Goal: Information Seeking & Learning: Learn about a topic

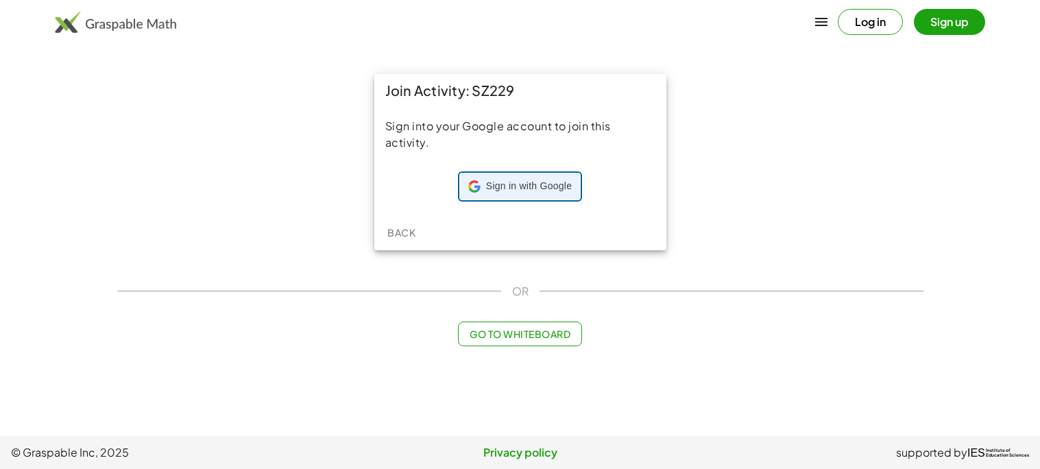
click at [518, 193] on span "Sign in with Google" at bounding box center [529, 187] width 86 height 14
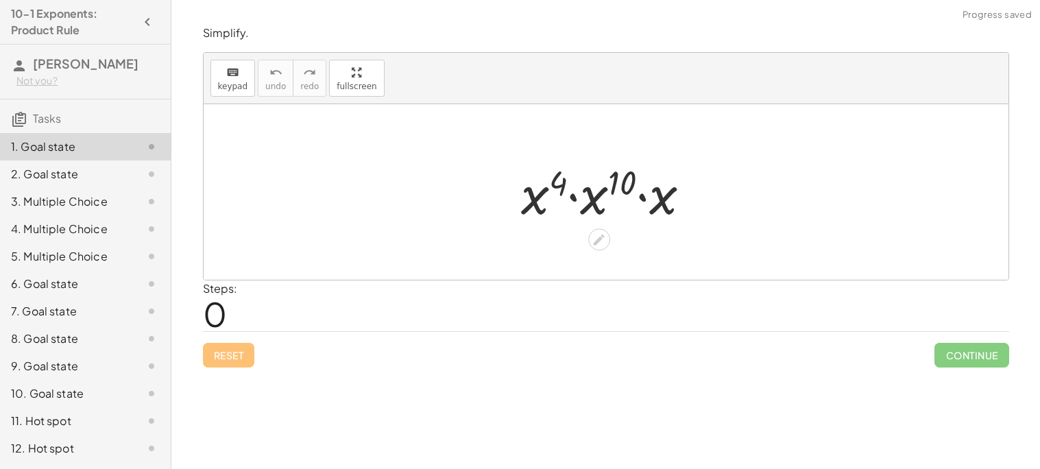
click at [594, 237] on icon at bounding box center [599, 239] width 14 height 14
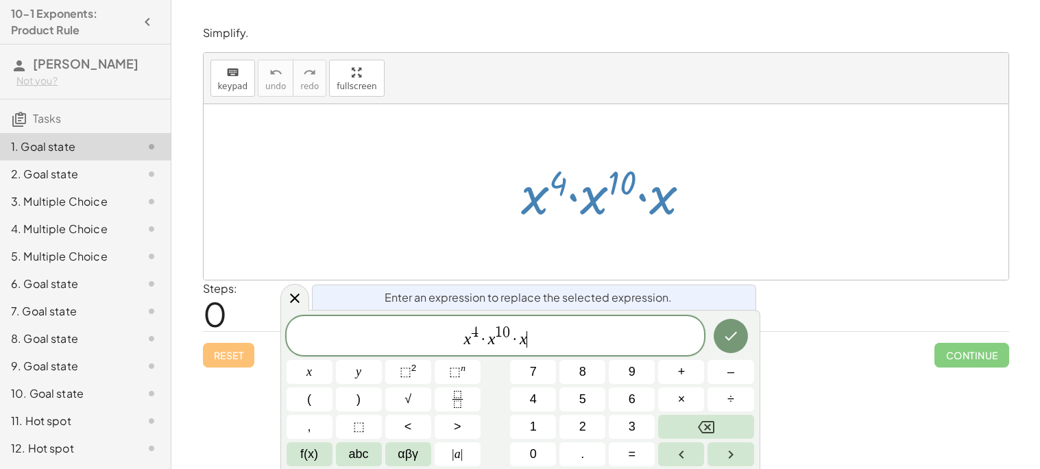
click at [529, 324] on span "x 4 · x 1 0 · x ​" at bounding box center [496, 336] width 418 height 25
click at [737, 344] on button "Done" at bounding box center [731, 336] width 34 height 34
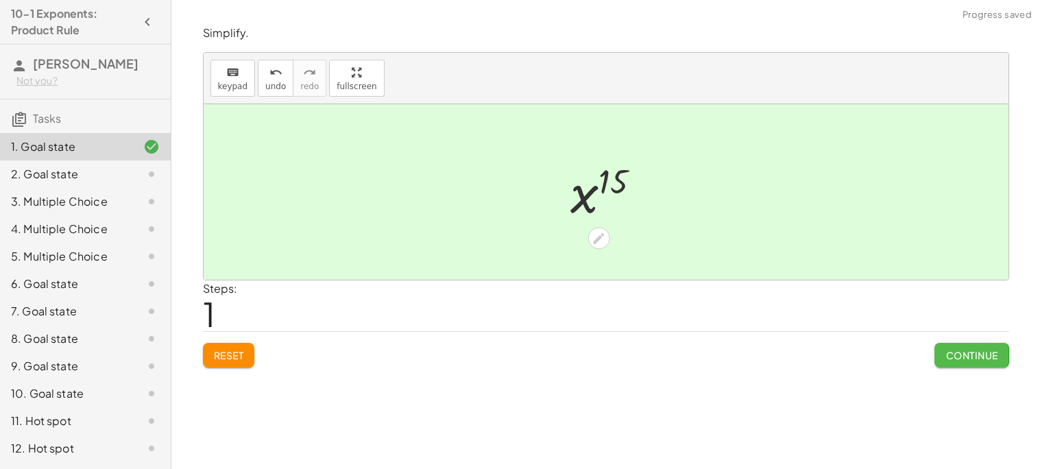
click at [963, 354] on span "Continue" at bounding box center [972, 355] width 52 height 12
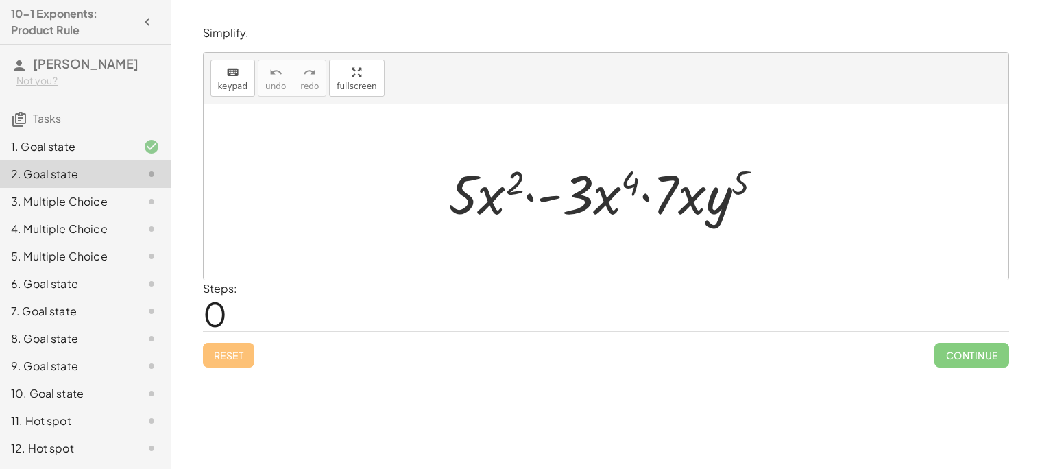
click at [581, 210] on div at bounding box center [611, 192] width 339 height 71
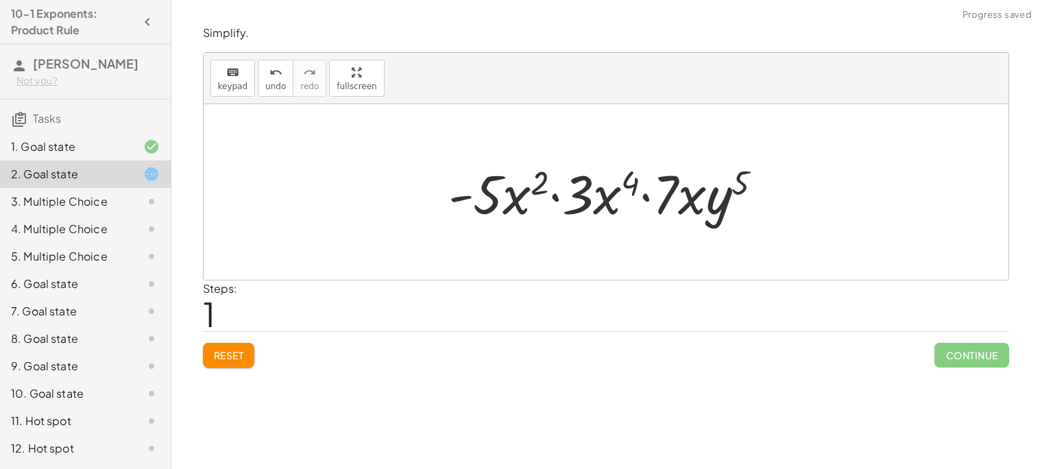
click at [579, 210] on div at bounding box center [611, 192] width 339 height 71
click at [580, 211] on div at bounding box center [611, 192] width 339 height 71
click at [582, 208] on div at bounding box center [611, 192] width 339 height 71
click at [605, 202] on div at bounding box center [611, 192] width 339 height 71
click at [614, 199] on div at bounding box center [611, 192] width 339 height 71
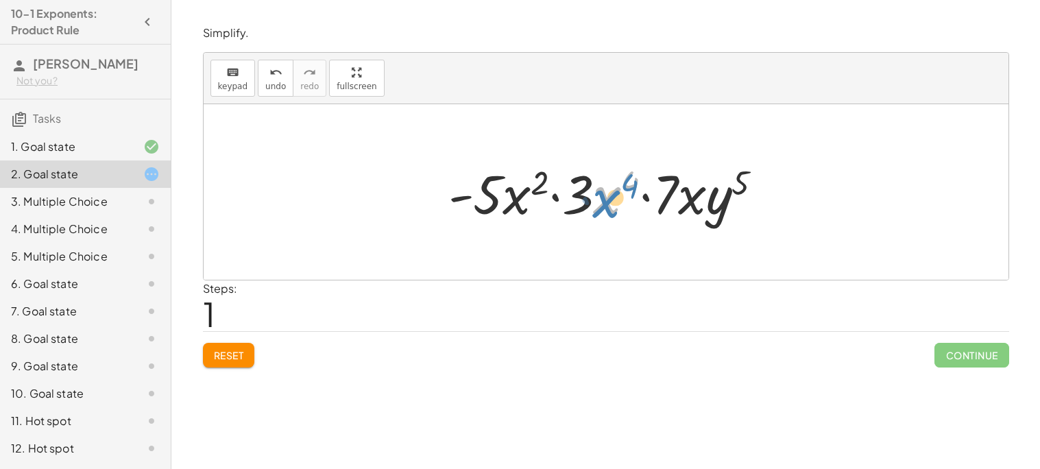
click at [613, 202] on div at bounding box center [611, 192] width 339 height 71
click at [214, 360] on span "Reset" at bounding box center [229, 355] width 30 height 12
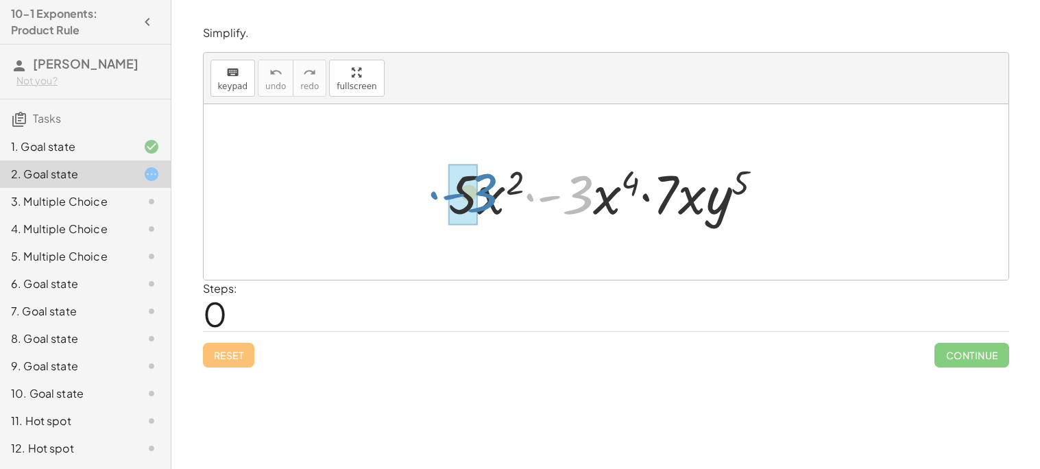
drag, startPoint x: 578, startPoint y: 207, endPoint x: 482, endPoint y: 205, distance: 96.0
click at [482, 205] on div at bounding box center [611, 192] width 339 height 71
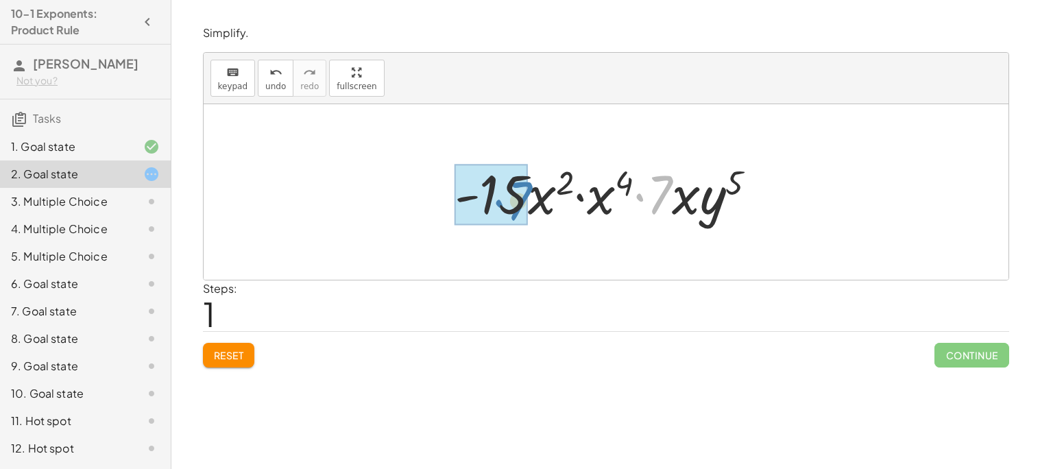
drag, startPoint x: 657, startPoint y: 185, endPoint x: 515, endPoint y: 191, distance: 142.1
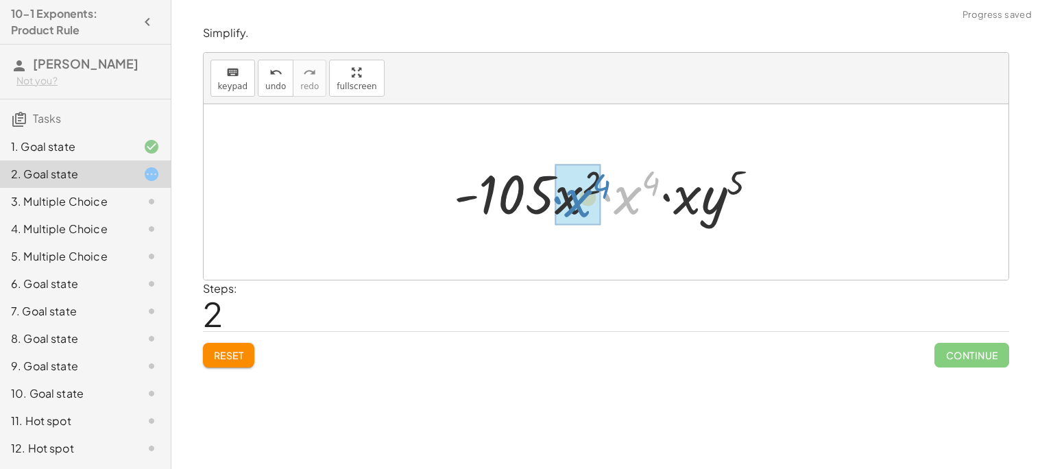
drag, startPoint x: 636, startPoint y: 199, endPoint x: 586, endPoint y: 202, distance: 50.1
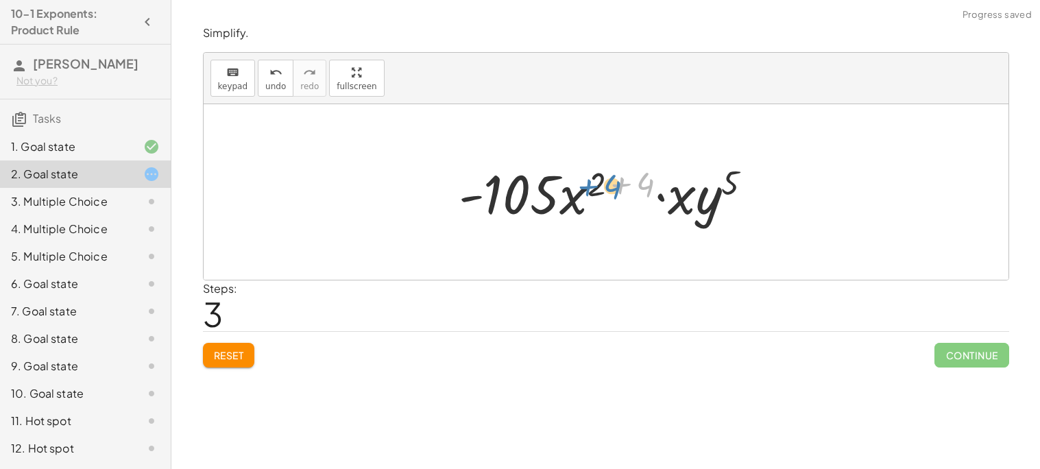
drag, startPoint x: 647, startPoint y: 184, endPoint x: 612, endPoint y: 187, distance: 34.4
click at [612, 187] on div at bounding box center [611, 192] width 318 height 71
drag, startPoint x: 640, startPoint y: 182, endPoint x: 595, endPoint y: 182, distance: 44.6
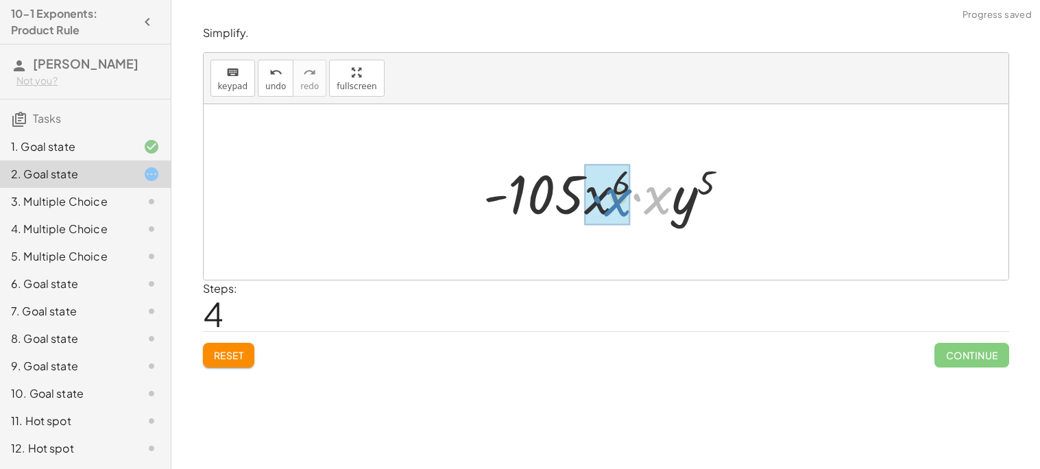
drag, startPoint x: 663, startPoint y: 204, endPoint x: 623, endPoint y: 206, distance: 39.8
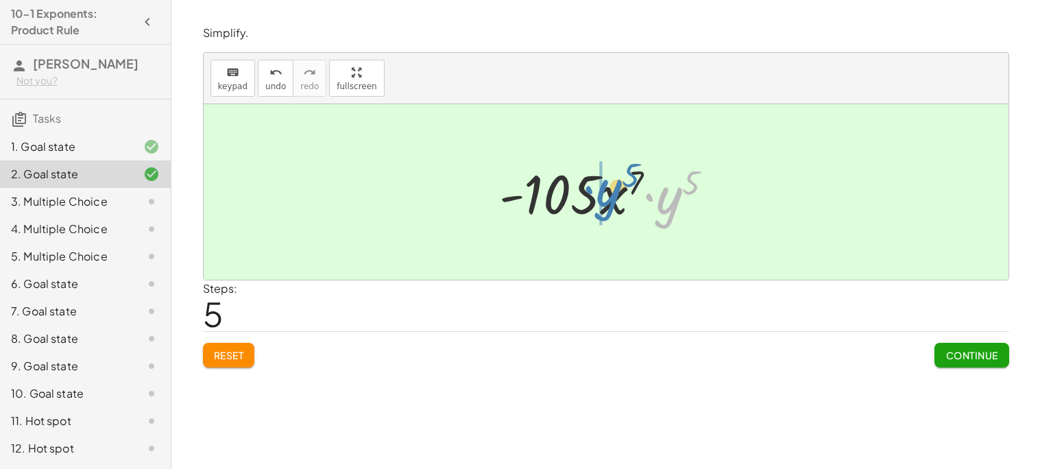
drag, startPoint x: 667, startPoint y: 206, endPoint x: 606, endPoint y: 199, distance: 61.5
click at [606, 199] on div at bounding box center [611, 192] width 239 height 71
drag, startPoint x: 658, startPoint y: 201, endPoint x: 593, endPoint y: 206, distance: 64.7
click at [593, 206] on div at bounding box center [611, 192] width 239 height 71
click at [972, 357] on span "Continue" at bounding box center [972, 355] width 52 height 12
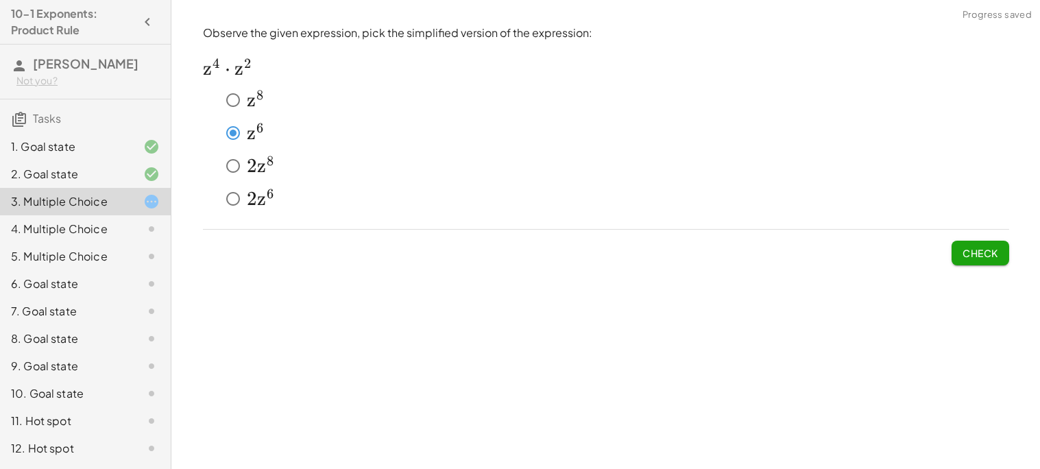
click at [959, 248] on button "Check" at bounding box center [981, 253] width 58 height 25
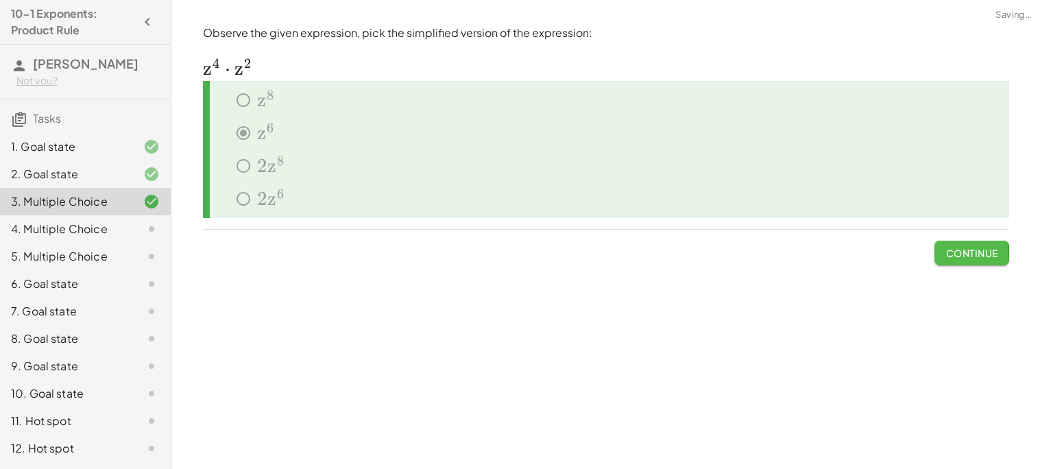
click at [966, 251] on span "Continue" at bounding box center [972, 253] width 52 height 12
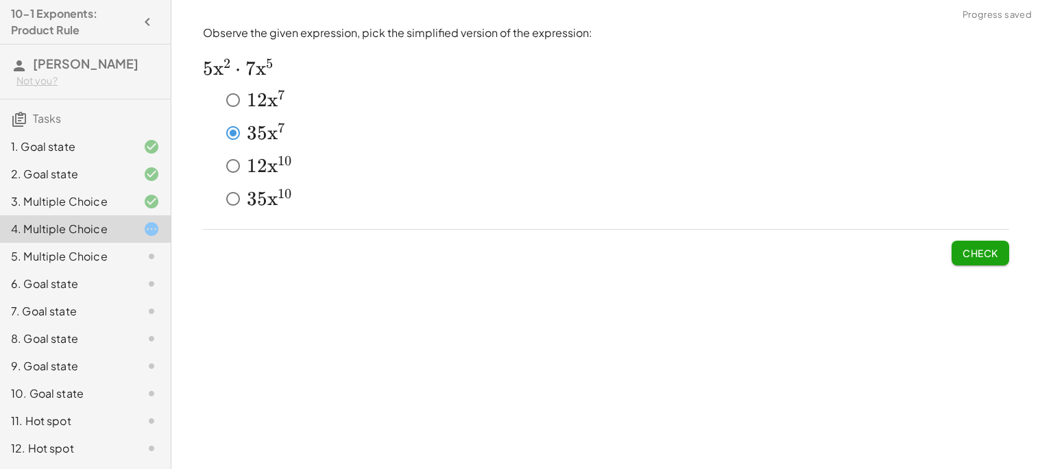
click at [1005, 246] on button "Check" at bounding box center [981, 253] width 58 height 25
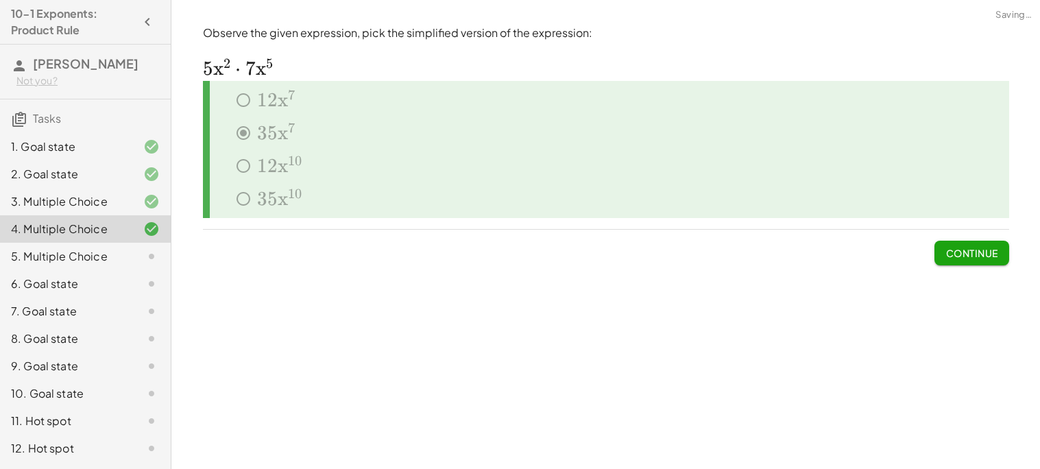
click at [992, 248] on span "Continue" at bounding box center [972, 253] width 52 height 12
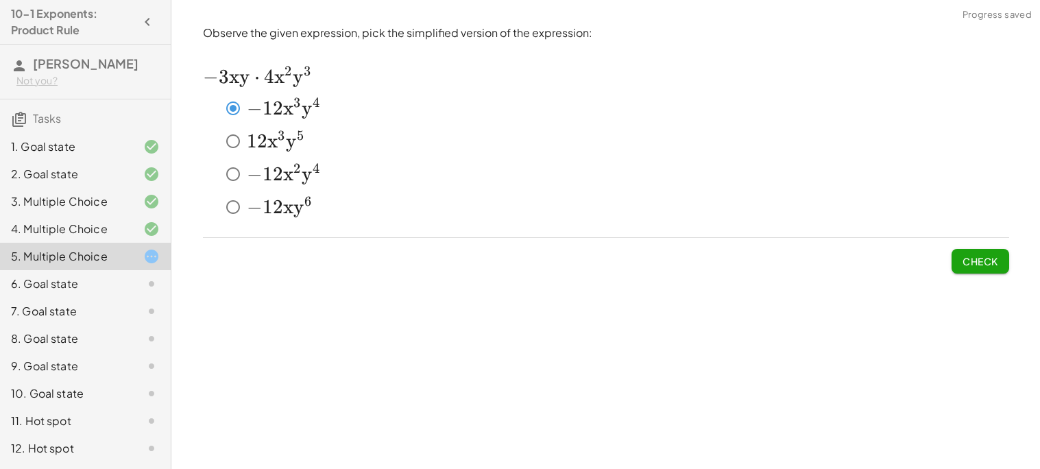
click at [964, 255] on span "Check" at bounding box center [981, 261] width 36 height 12
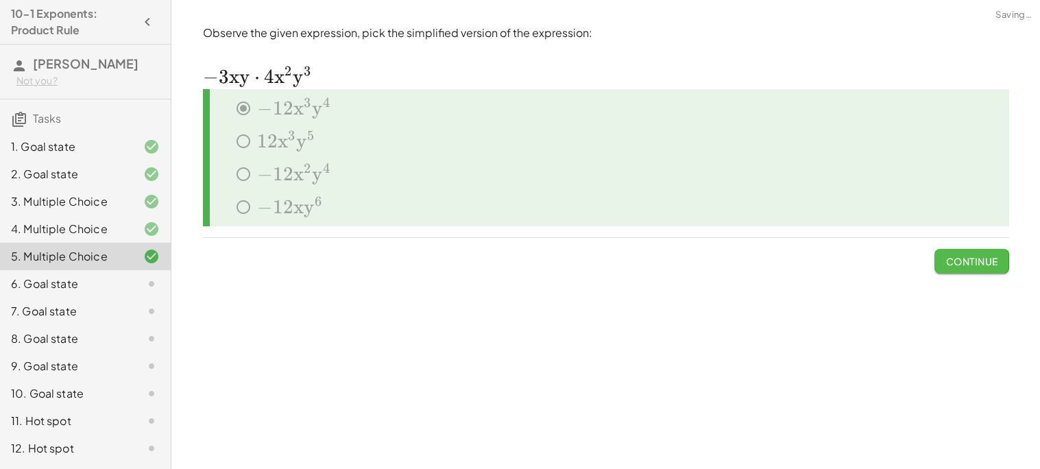
click at [964, 258] on span "Continue" at bounding box center [972, 261] width 52 height 12
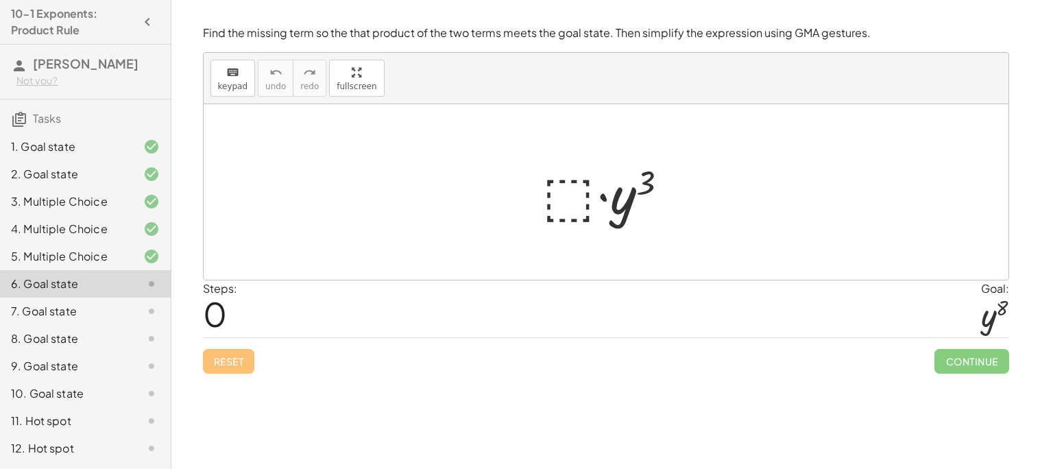
click at [574, 193] on div at bounding box center [611, 192] width 150 height 71
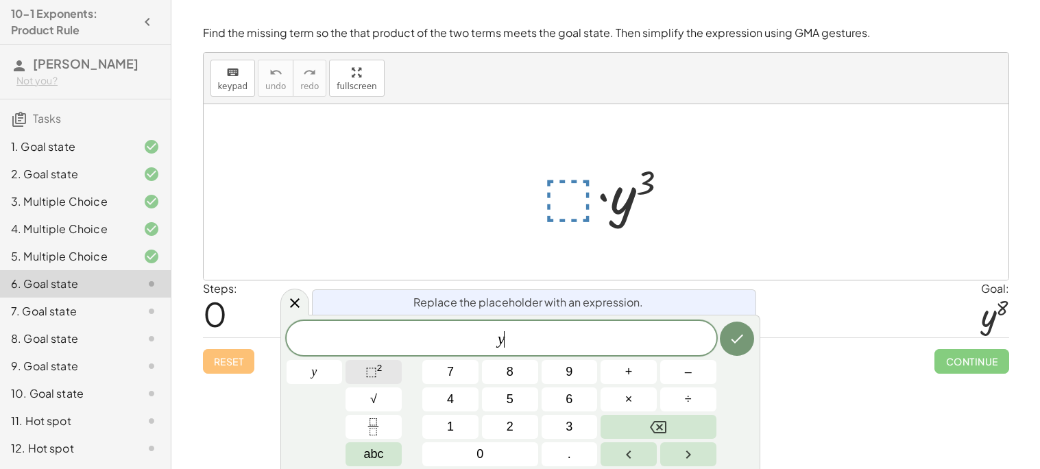
click at [397, 372] on button "⬚ 2" at bounding box center [374, 372] width 56 height 24
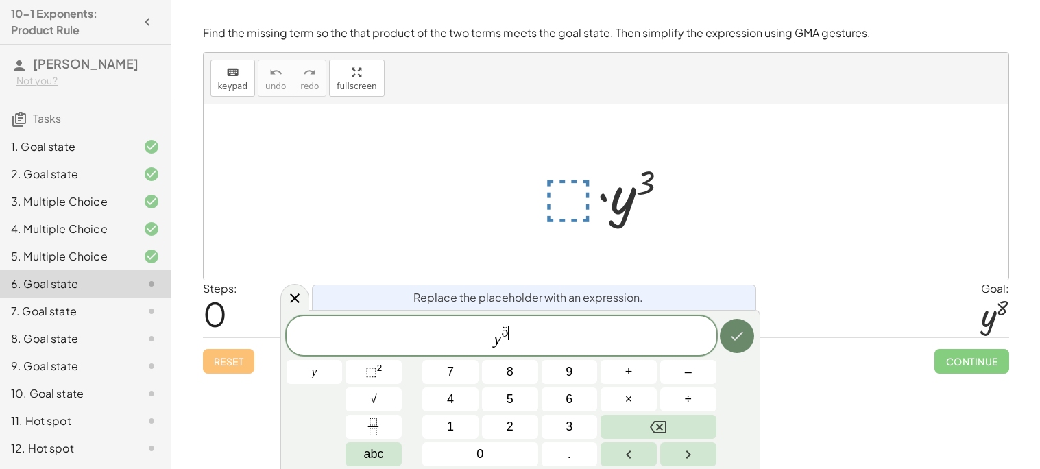
click at [727, 339] on button "Done" at bounding box center [737, 336] width 34 height 34
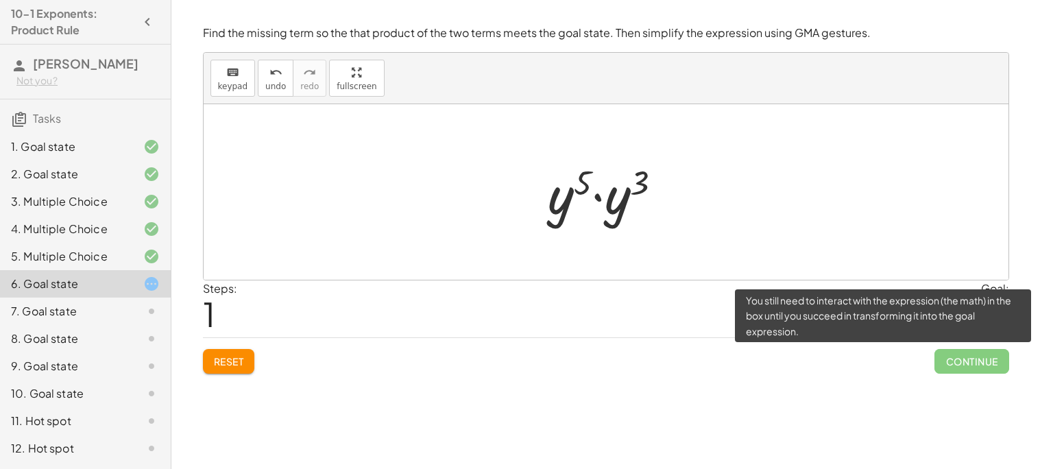
click at [995, 363] on span "Continue" at bounding box center [972, 361] width 74 height 25
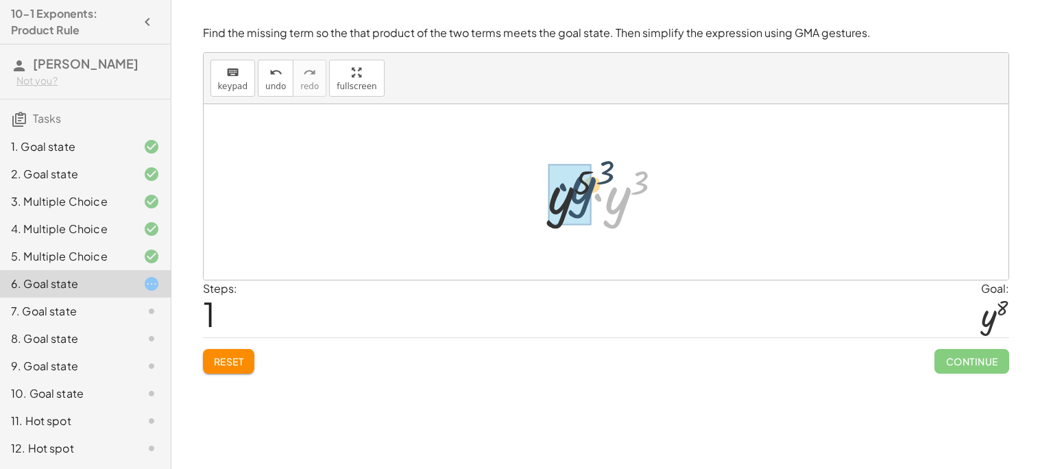
drag, startPoint x: 618, startPoint y: 202, endPoint x: 579, endPoint y: 193, distance: 40.1
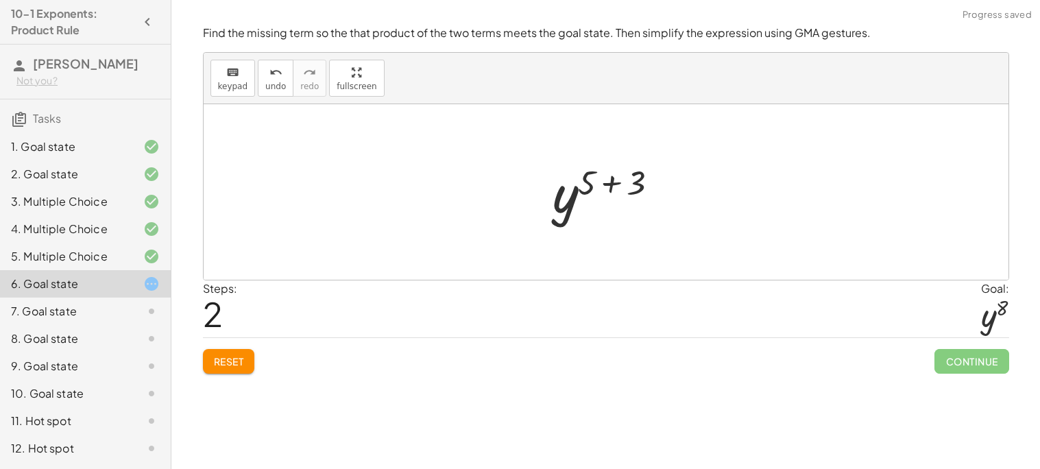
click at [615, 184] on div at bounding box center [611, 192] width 131 height 68
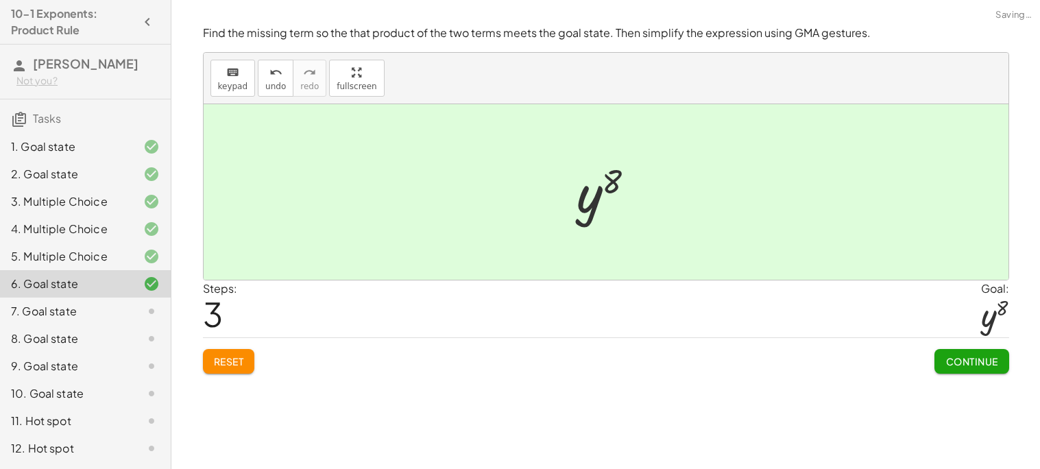
click at [994, 357] on span "Continue" at bounding box center [972, 361] width 52 height 12
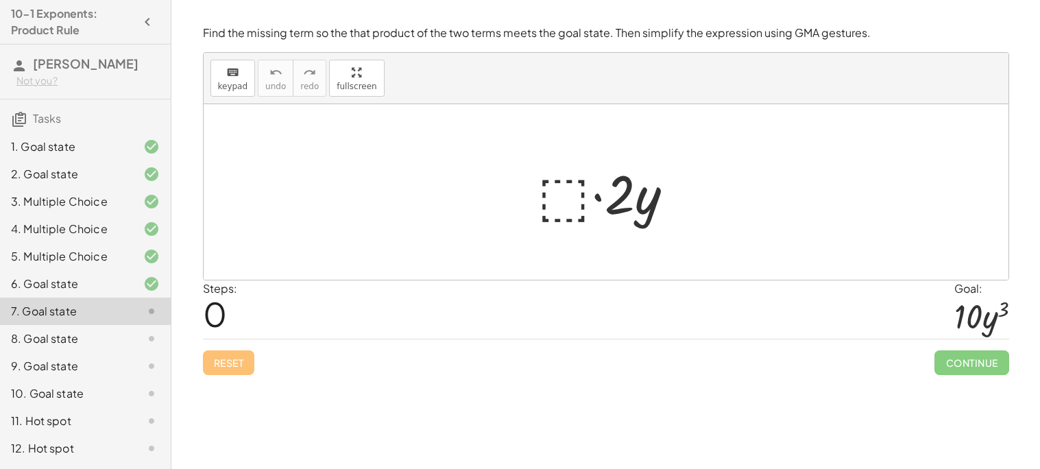
click at [554, 196] on div at bounding box center [611, 192] width 161 height 71
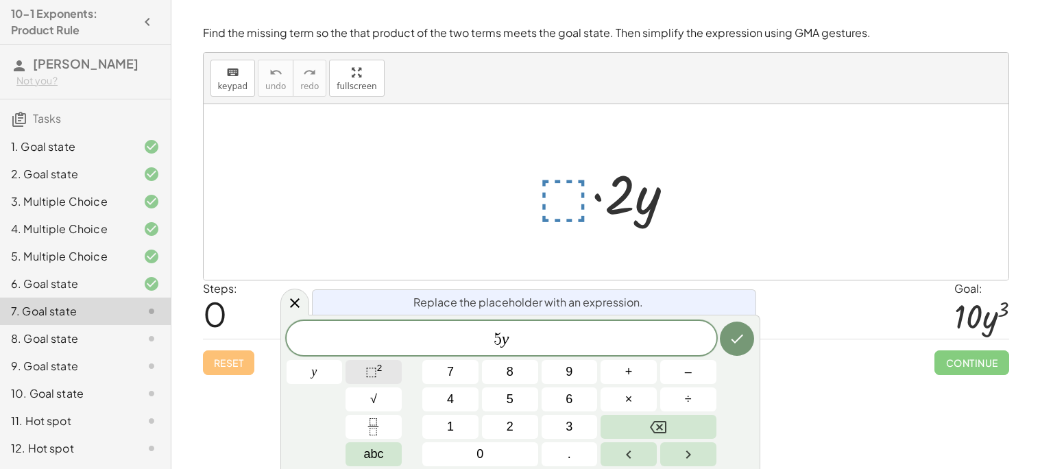
click at [388, 376] on button "⬚ 2" at bounding box center [374, 372] width 56 height 24
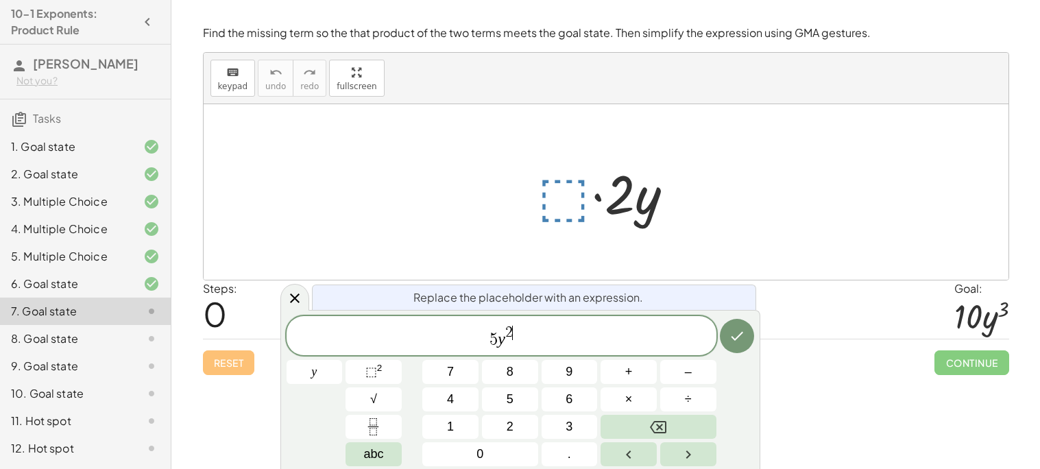
click at [343, 360] on div at bounding box center [315, 372] width 56 height 24
click at [745, 324] on button "Done" at bounding box center [737, 336] width 34 height 34
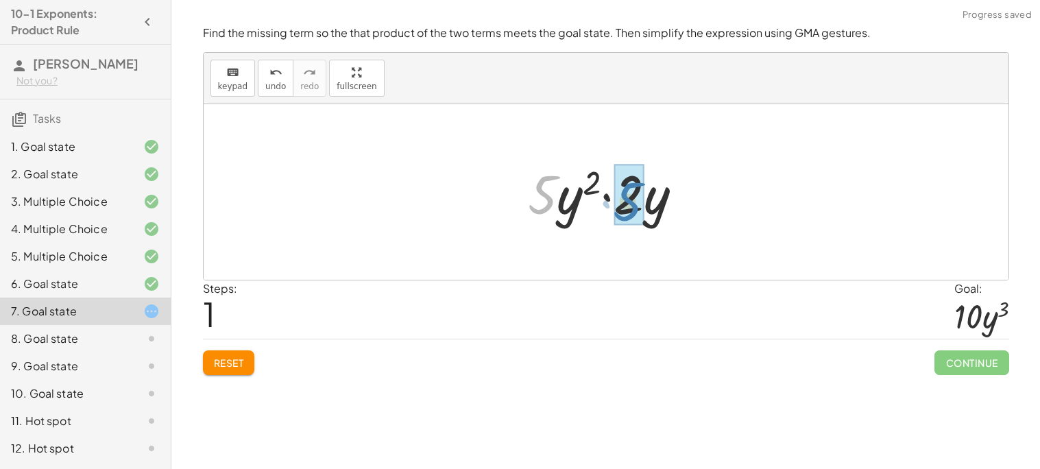
drag, startPoint x: 544, startPoint y: 191, endPoint x: 630, endPoint y: 198, distance: 86.0
